Goal: Understand process/instructions: Learn how to perform a task or action

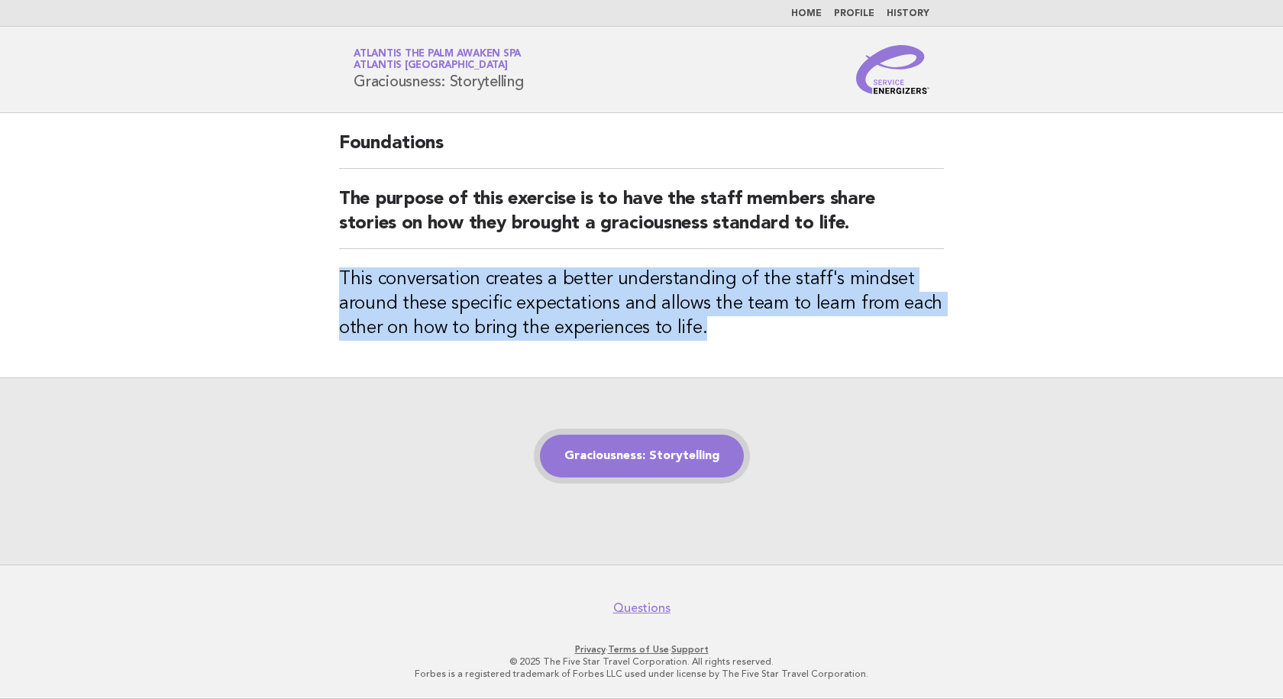
click at [618, 464] on link "Graciousness: Storytelling" at bounding box center [642, 456] width 204 height 43
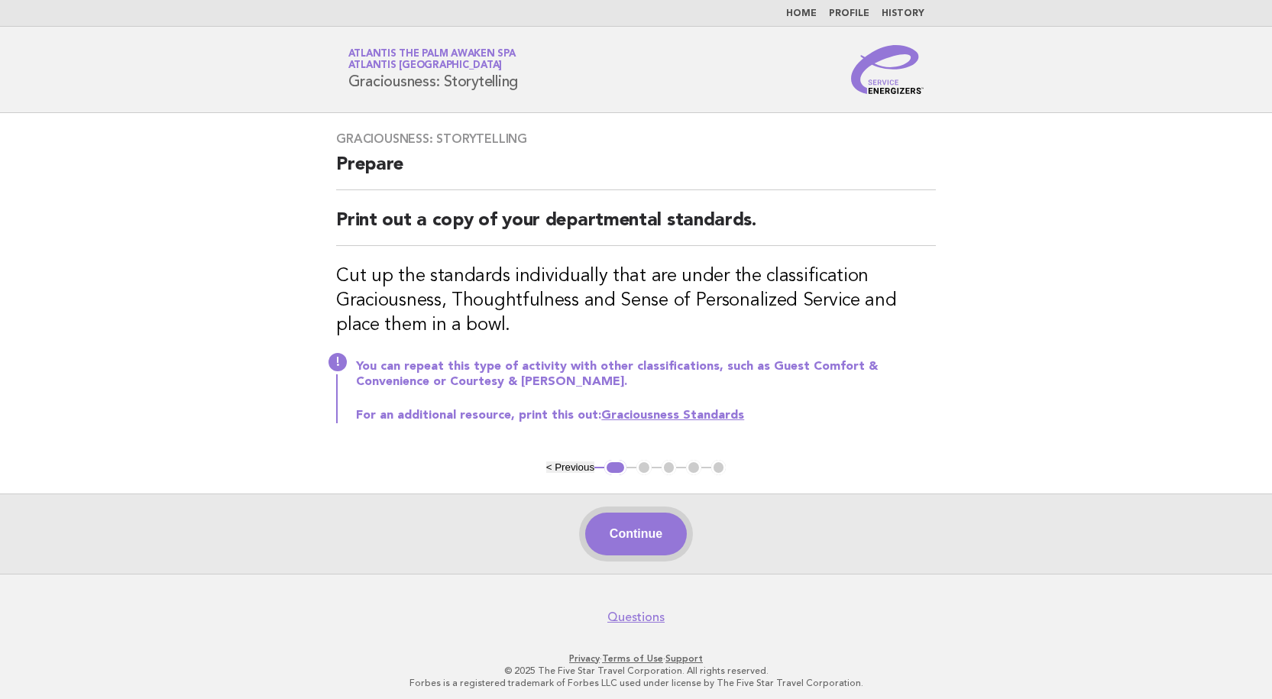
click at [663, 545] on button "Continue" at bounding box center [636, 534] width 102 height 43
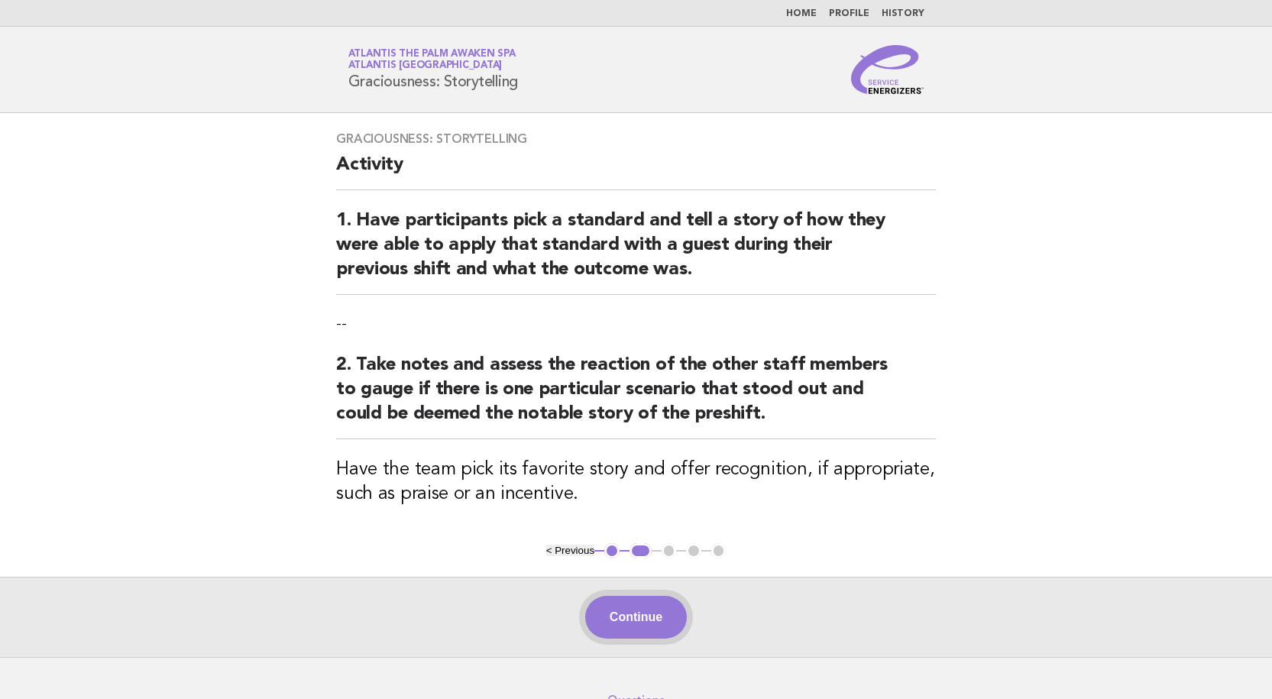
click at [628, 611] on button "Continue" at bounding box center [636, 617] width 102 height 43
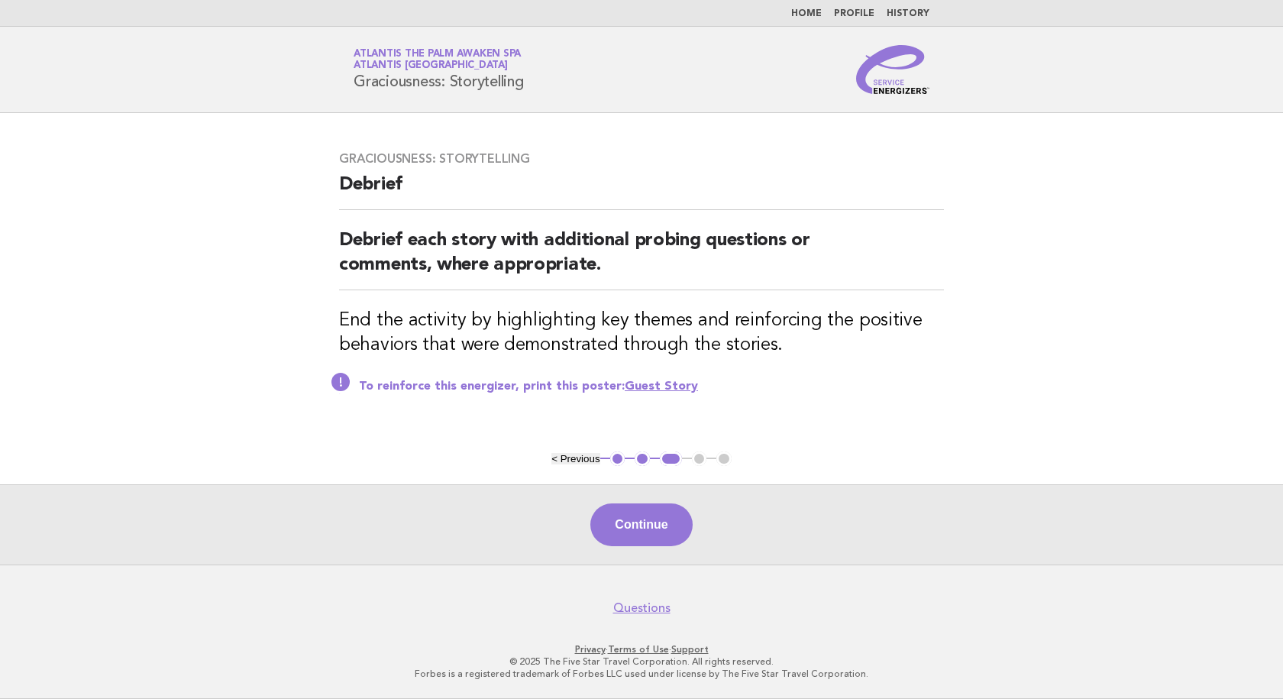
click at [645, 629] on footer "Questions Privacy · Terms of Use · Support © 2025 The Five Star Travel Corporat…" at bounding box center [641, 632] width 1283 height 134
click at [631, 532] on button "Continue" at bounding box center [641, 524] width 102 height 43
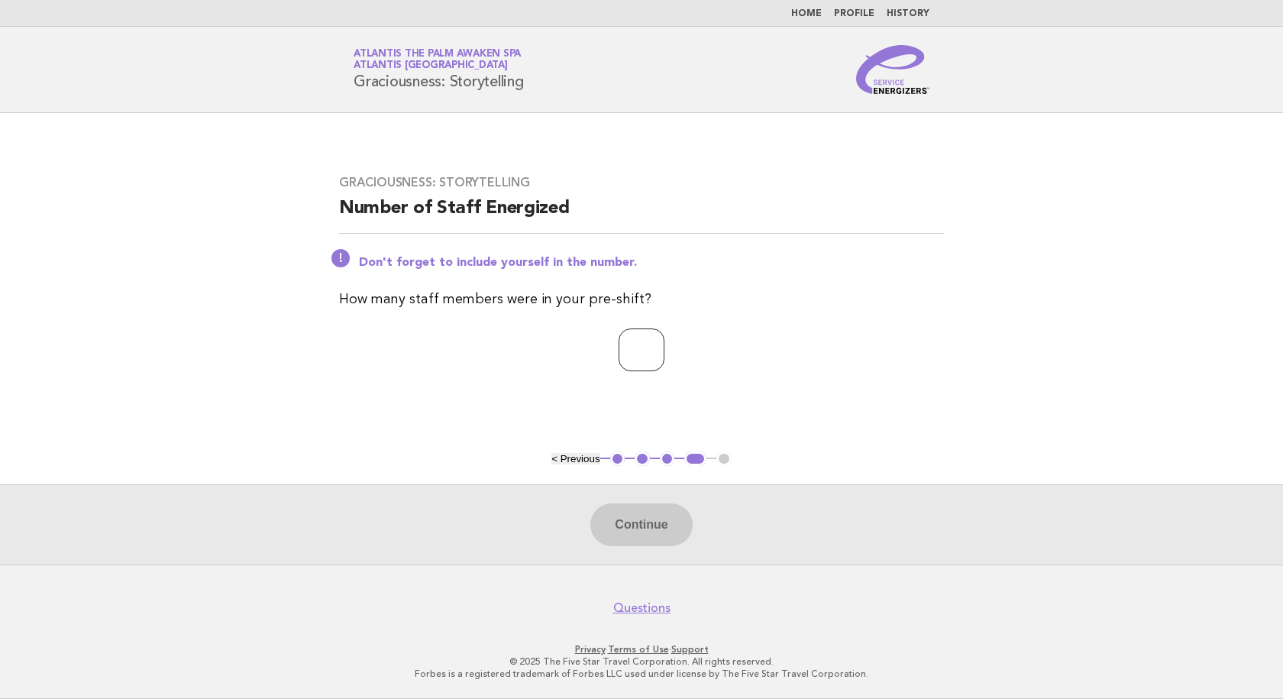
click at [652, 338] on input "number" at bounding box center [642, 349] width 46 height 43
type input "*"
click at [632, 522] on button "Continue" at bounding box center [641, 524] width 102 height 43
